Goal: Information Seeking & Learning: Learn about a topic

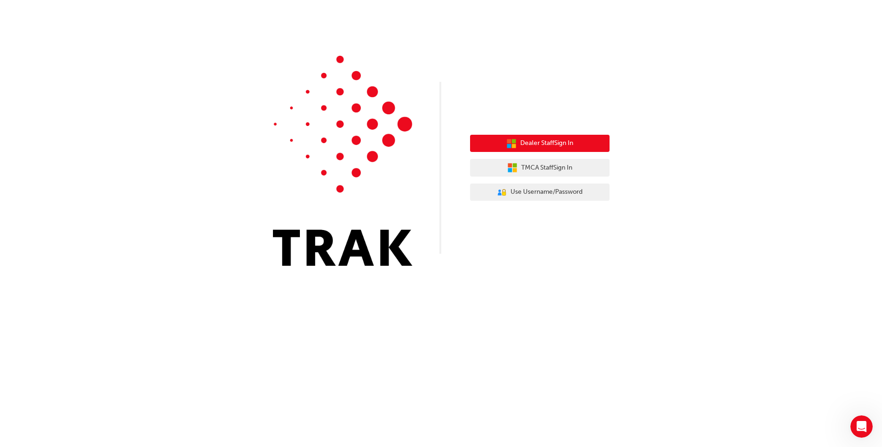
click at [575, 146] on button "Dealer Staff Sign In" at bounding box center [539, 144] width 139 height 18
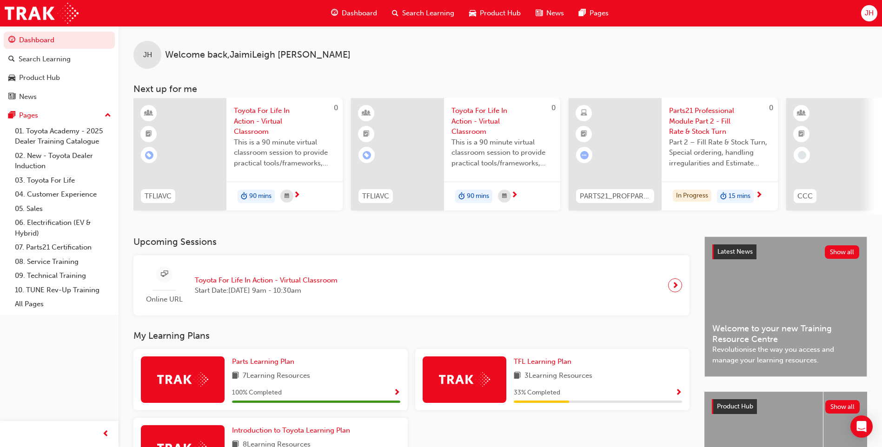
click at [698, 124] on span "Parts21 Professional Module Part 2 - Fill Rate & Stock Turn" at bounding box center [719, 122] width 101 height 32
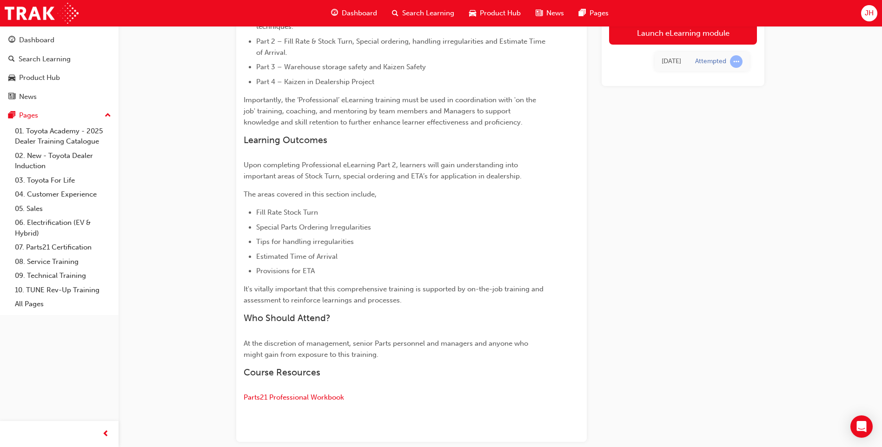
scroll to position [340, 0]
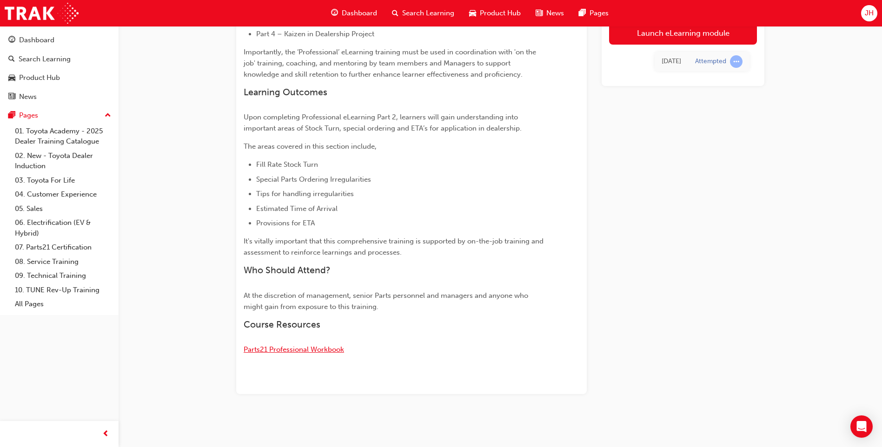
click at [339, 351] on span "Parts21 Professional Workbook" at bounding box center [294, 349] width 100 height 8
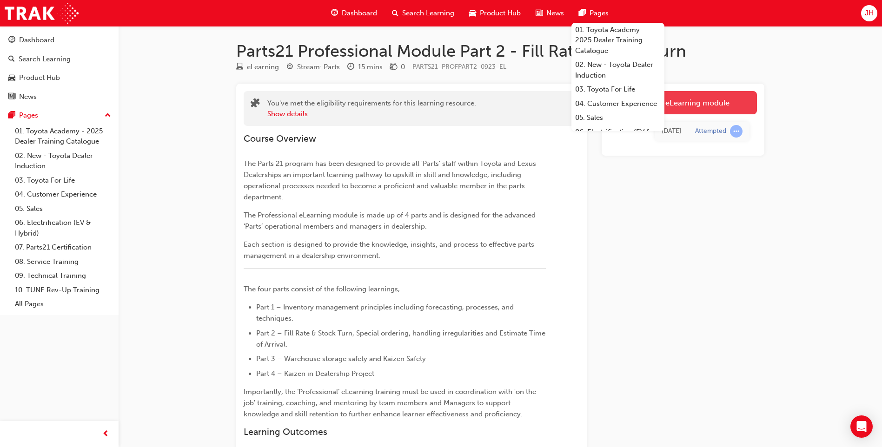
click at [716, 104] on link "Launch eLearning module" at bounding box center [683, 102] width 148 height 23
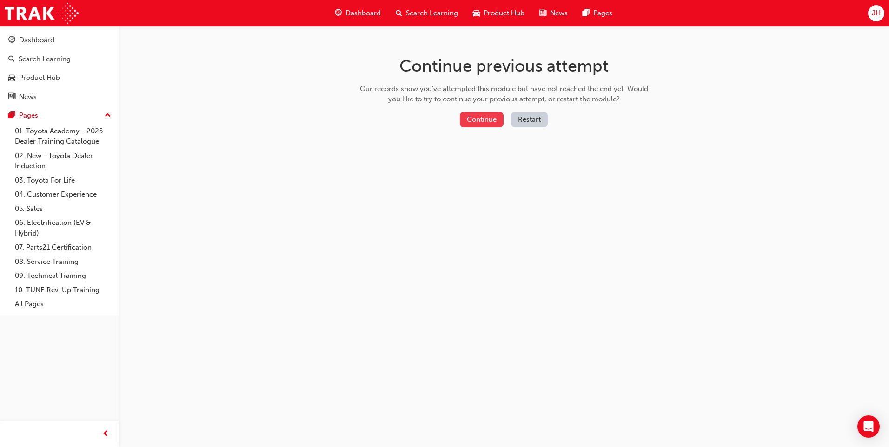
click at [467, 122] on button "Continue" at bounding box center [482, 119] width 44 height 15
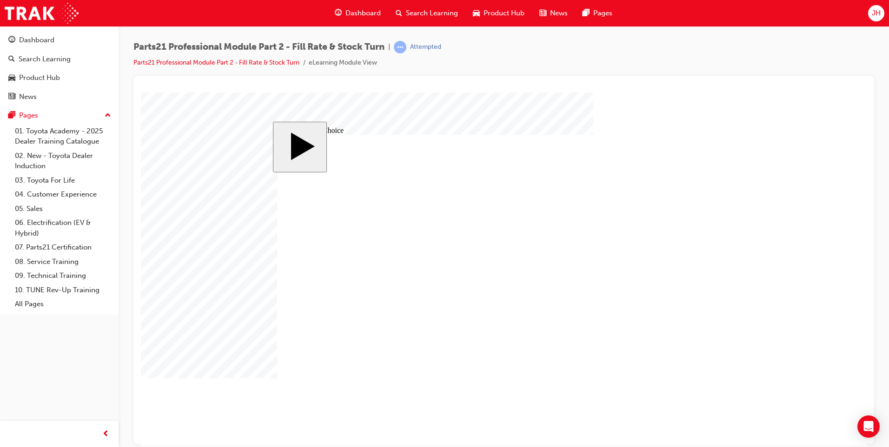
radio input "true"
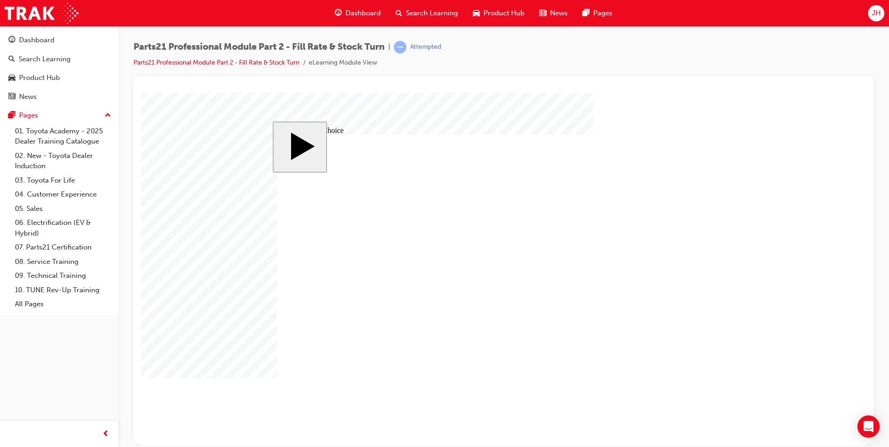
radio input "false"
radio input "true"
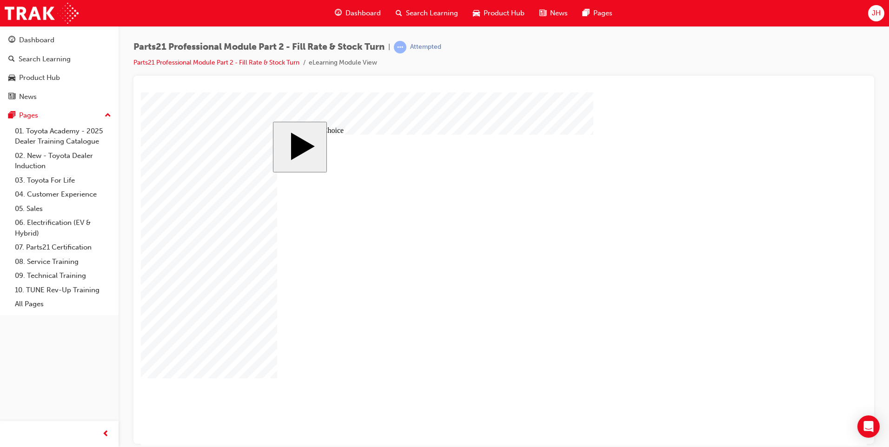
checkbox input "true"
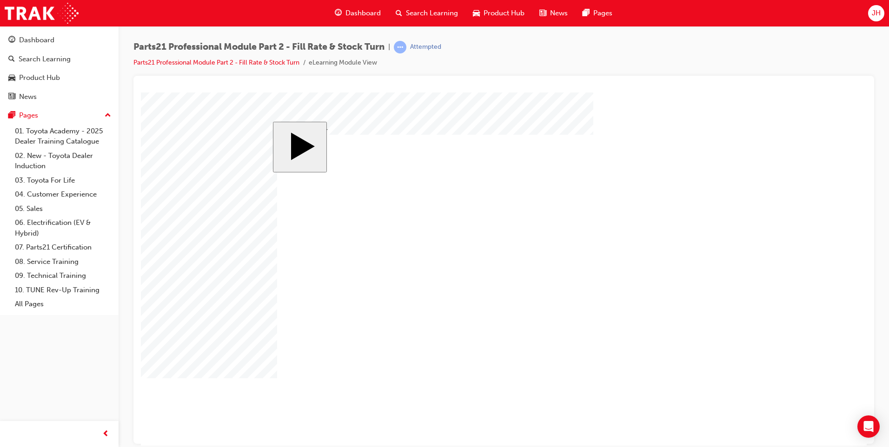
checkbox input "true"
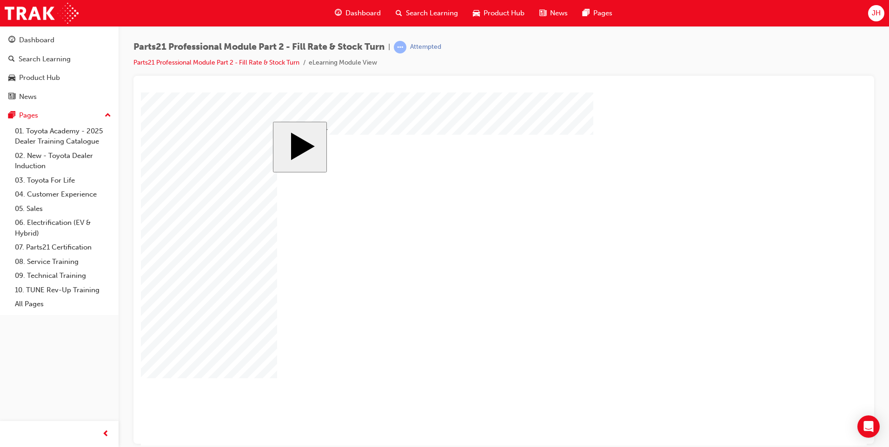
checkbox input "true"
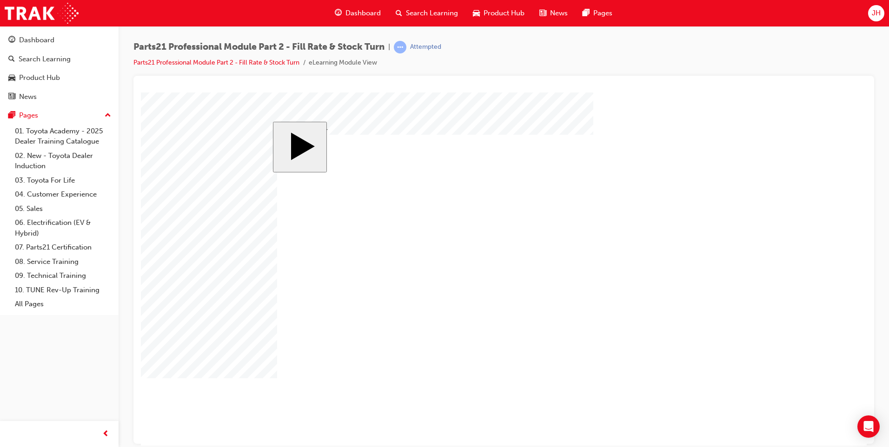
checkbox input "true"
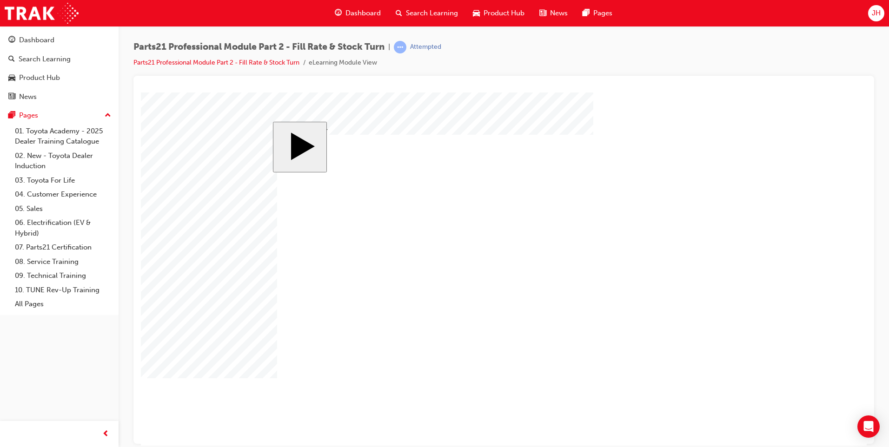
checkbox input "false"
drag, startPoint x: 300, startPoint y: 286, endPoint x: 304, endPoint y: 308, distance: 21.6
checkbox input "false"
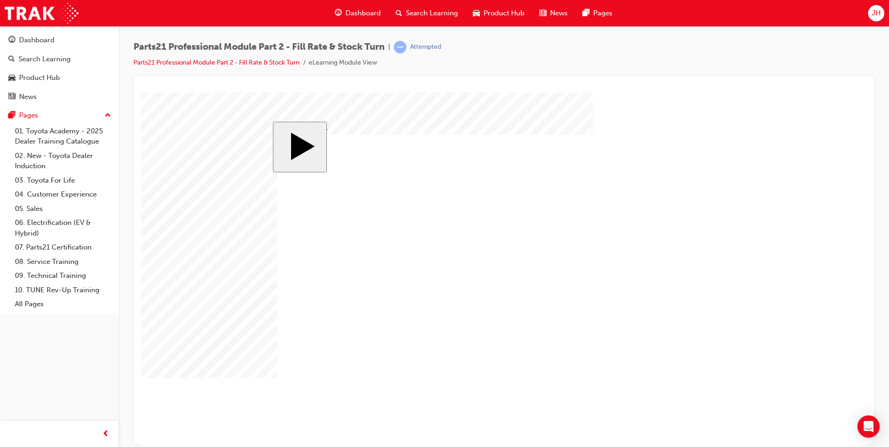
drag, startPoint x: 300, startPoint y: 314, endPoint x: 300, endPoint y: 337, distance: 22.8
checkbox input "false"
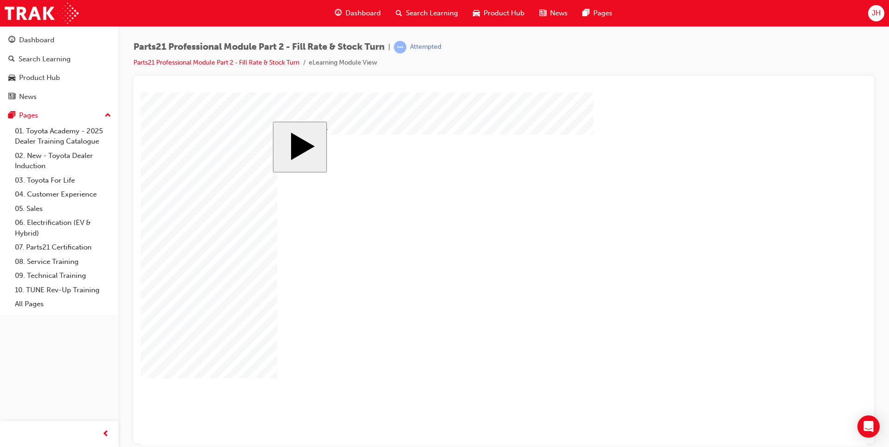
checkbox input "true"
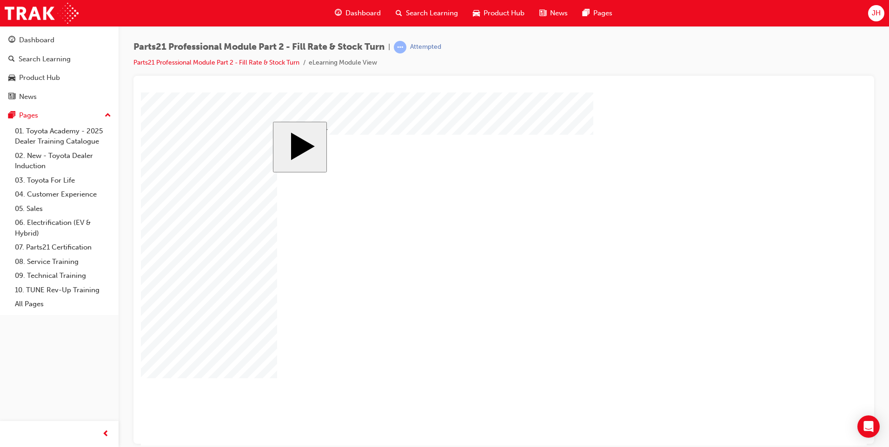
checkbox input "true"
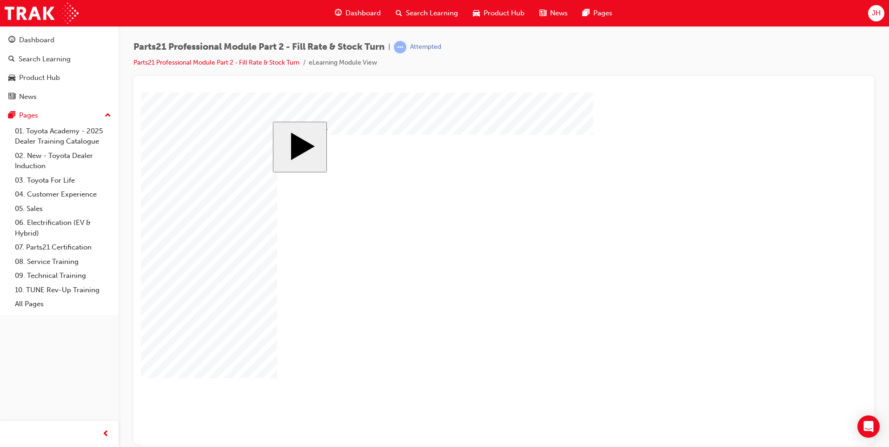
radio input "true"
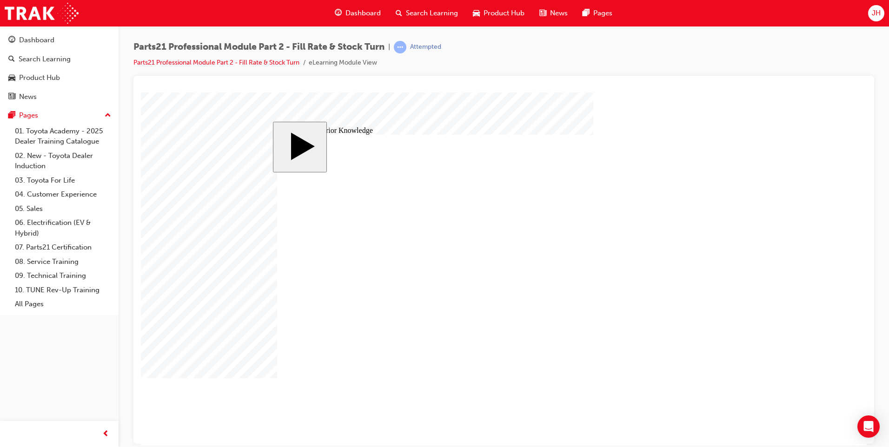
drag, startPoint x: 712, startPoint y: 385, endPoint x: 712, endPoint y: 380, distance: 5.1
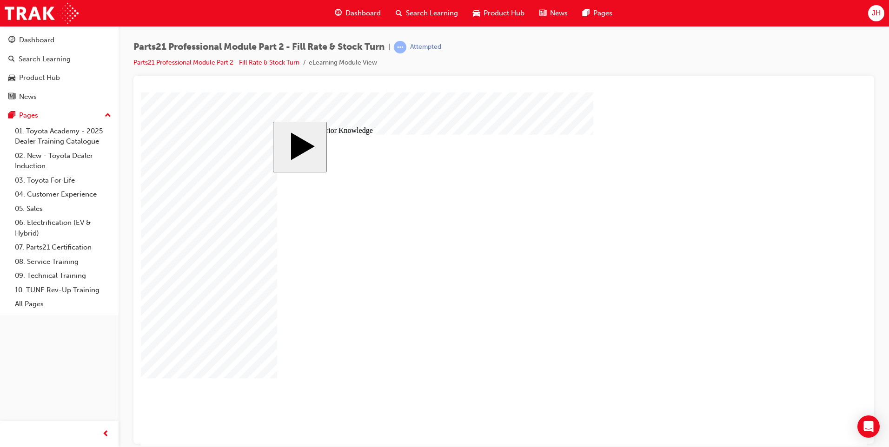
type input "6"
